Goal: Task Accomplishment & Management: Manage account settings

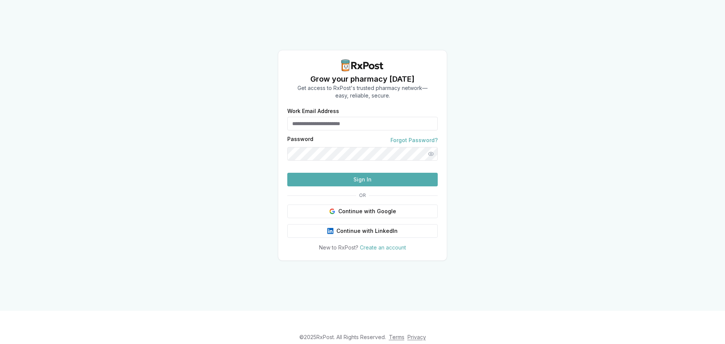
type input "**********"
click at [328, 186] on button "Sign In" at bounding box center [362, 180] width 151 height 14
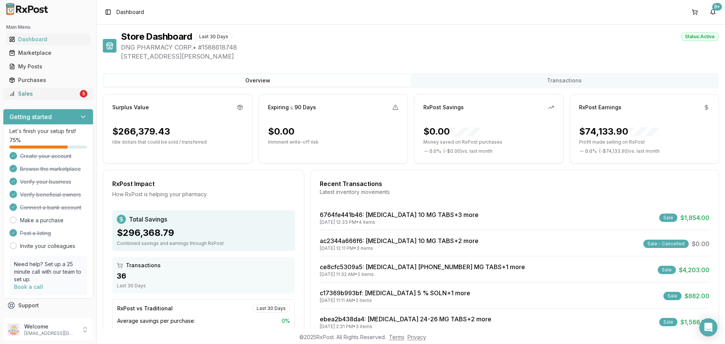
click at [61, 95] on div "Sales" at bounding box center [43, 94] width 69 height 8
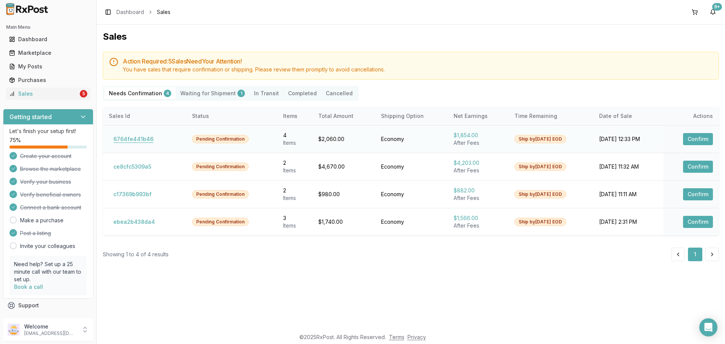
click at [126, 140] on button "6764fe441b46" at bounding box center [133, 139] width 49 height 12
click at [47, 89] on link "Sales 5" at bounding box center [48, 94] width 84 height 14
click at [75, 328] on p "Welcome" at bounding box center [50, 327] width 53 height 8
click at [129, 338] on div "Store Settings Personal Settings Team Members Payment Settings Sign Out" at bounding box center [137, 307] width 84 height 67
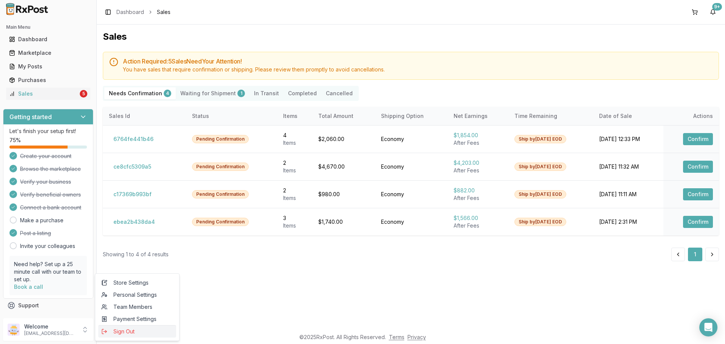
click at [135, 334] on span "Sign Out" at bounding box center [137, 332] width 72 height 8
